Goal: Information Seeking & Learning: Find specific fact

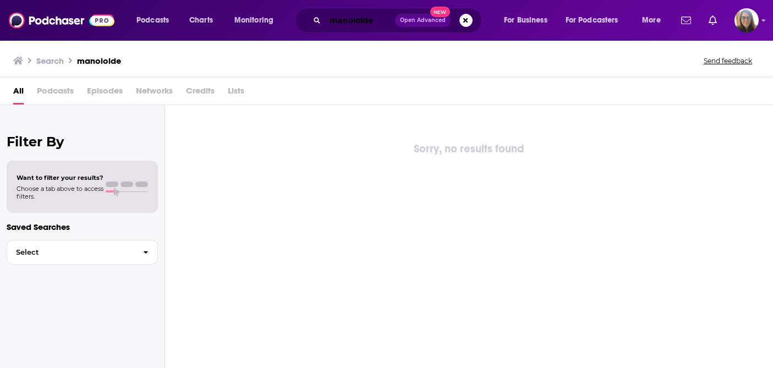
click at [378, 20] on input "manoloide" at bounding box center [360, 21] width 70 height 18
click at [339, 87] on div "All Podcasts Episodes Networks Credits Lists" at bounding box center [388, 93] width 751 height 23
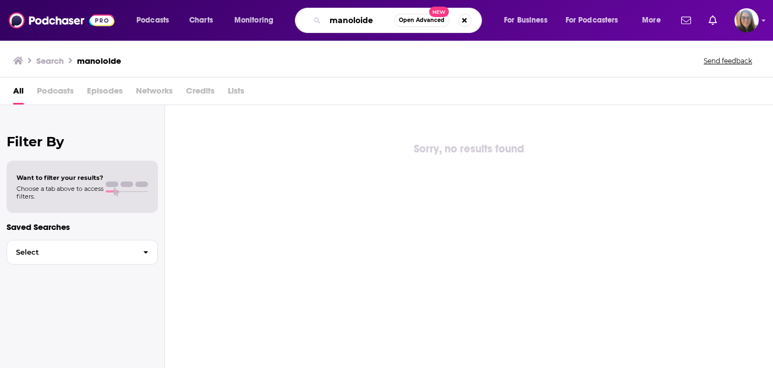
drag, startPoint x: 384, startPoint y: 19, endPoint x: 277, endPoint y: 9, distance: 107.8
click at [277, 10] on div "Podcasts Charts Monitoring manoloide Open Advanced New For Business For Podcast…" at bounding box center [400, 20] width 542 height 25
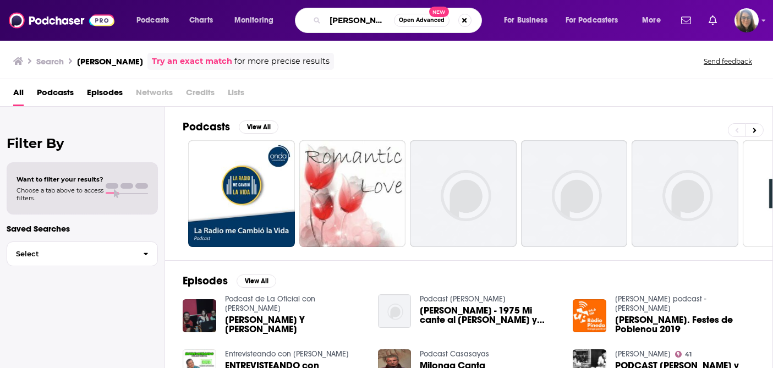
click at [349, 19] on input "[PERSON_NAME]" at bounding box center [359, 21] width 69 height 18
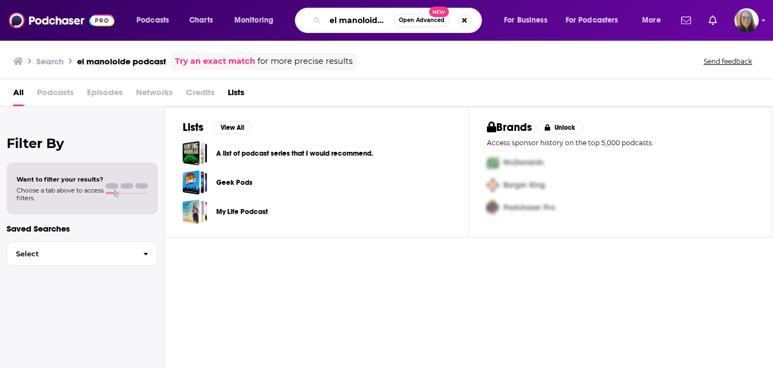
click at [380, 21] on input "el manoloide podcast" at bounding box center [359, 21] width 69 height 18
click at [45, 92] on span "Podcasts" at bounding box center [55, 95] width 37 height 23
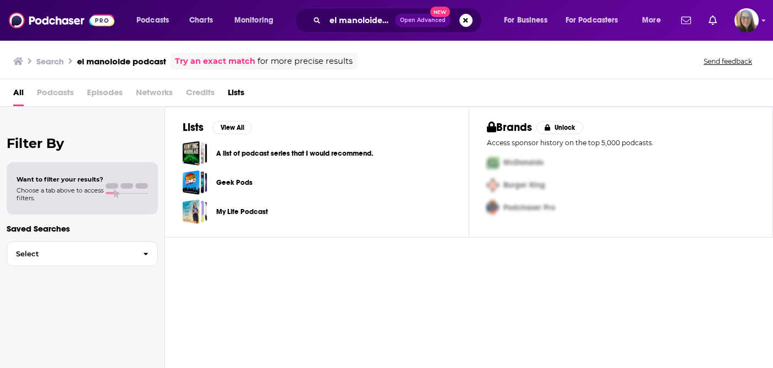
click at [51, 97] on span "Podcasts" at bounding box center [55, 95] width 37 height 23
click at [81, 254] on span "Select" at bounding box center [70, 253] width 127 height 7
click at [227, 281] on div "Lists View All A list of podcast series that I would recommend. Geek Pods My Li…" at bounding box center [469, 238] width 608 height 263
click at [54, 92] on span "Podcasts" at bounding box center [55, 95] width 37 height 23
click at [60, 92] on span "Podcasts" at bounding box center [55, 95] width 37 height 23
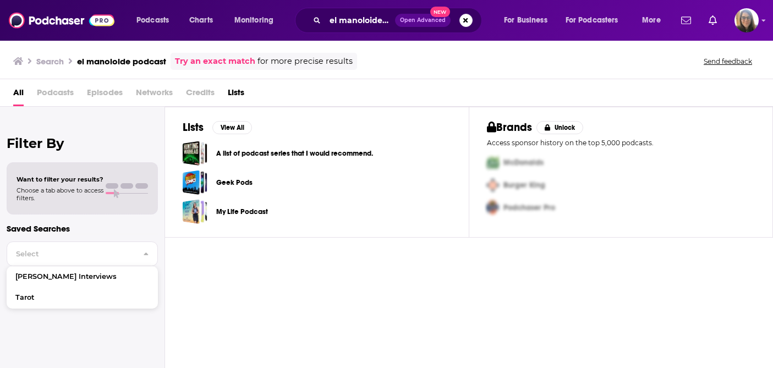
click at [61, 93] on span "Podcasts" at bounding box center [55, 95] width 37 height 23
click at [237, 60] on link "Try an exact match" at bounding box center [215, 61] width 80 height 13
click at [107, 94] on span "Episodes" at bounding box center [105, 95] width 36 height 23
click at [370, 19] on input "el manoloide podcast" at bounding box center [360, 21] width 70 height 18
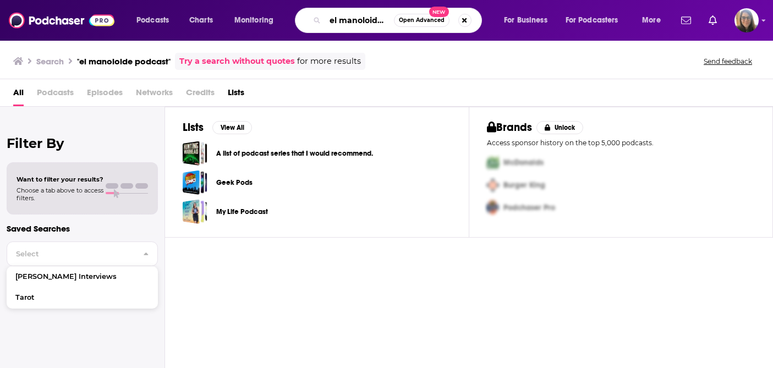
click at [370, 19] on input "el manoloide podcast" at bounding box center [359, 21] width 69 height 18
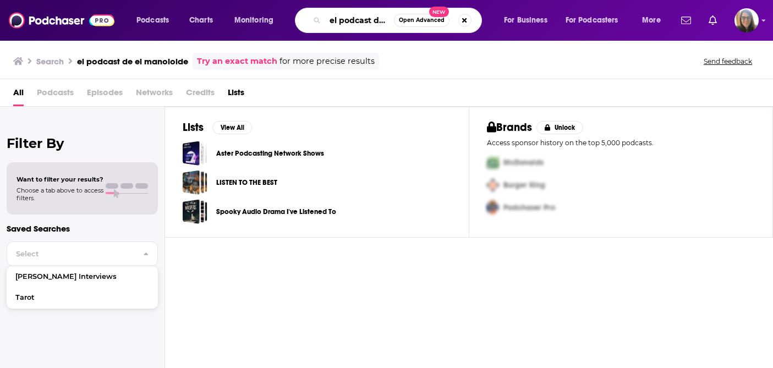
click at [337, 20] on input "el podcast de el manoloide" at bounding box center [359, 21] width 69 height 18
type input "manolo cdarmona"
